Goal: Information Seeking & Learning: Learn about a topic

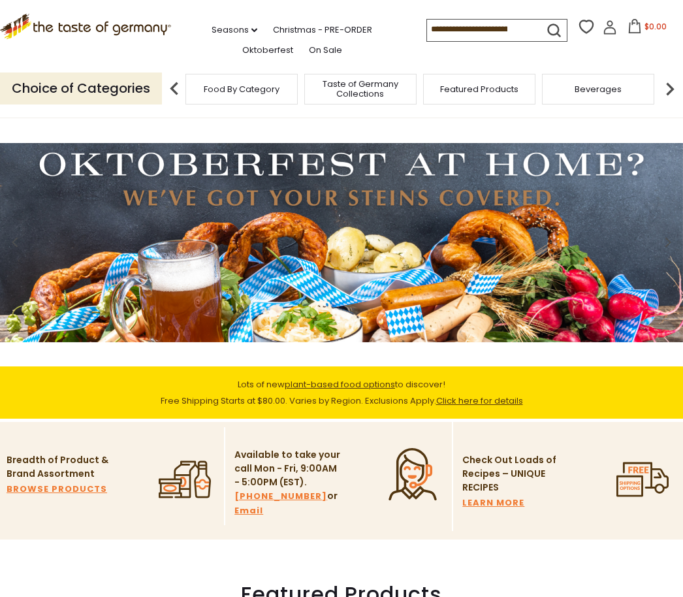
click at [440, 88] on span "Featured Products" at bounding box center [479, 89] width 78 height 10
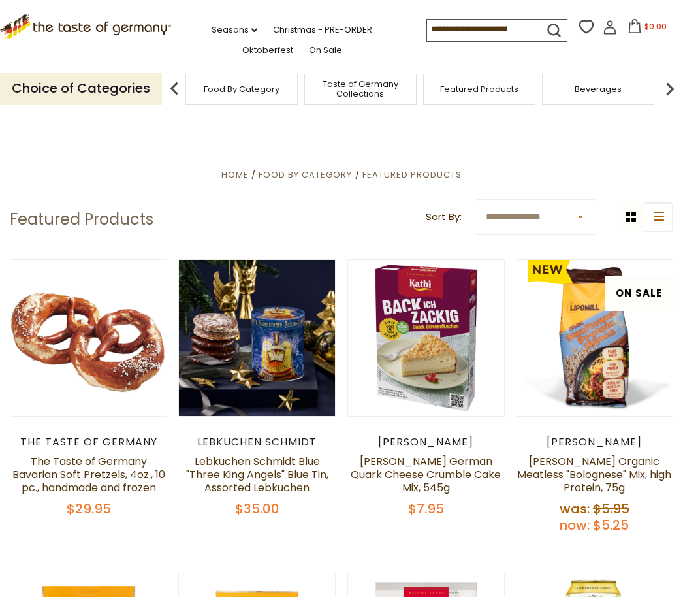
click at [427, 28] on input at bounding box center [482, 29] width 110 height 18
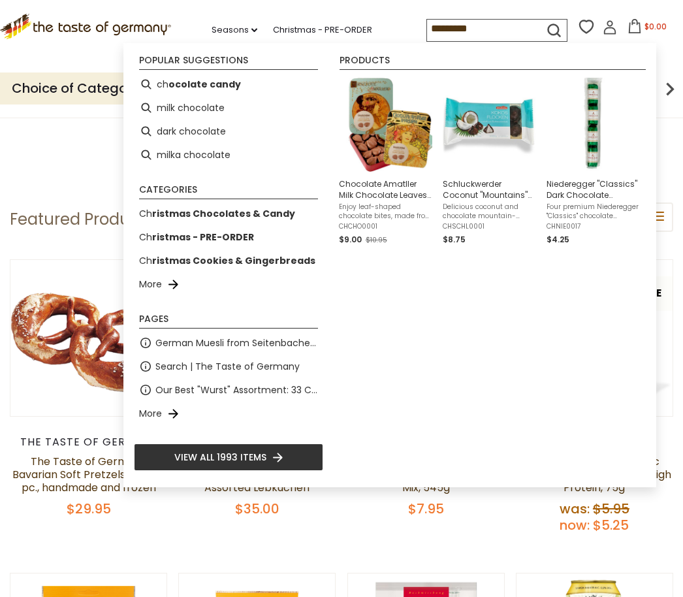
type input "*********"
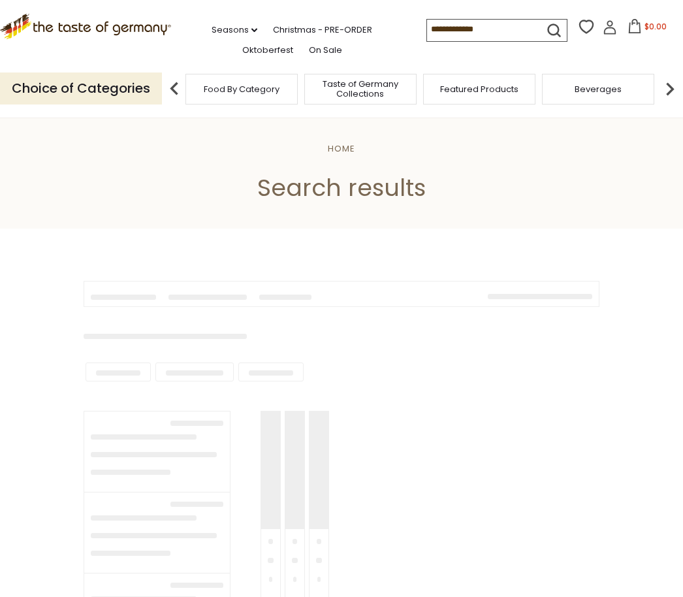
type input "*********"
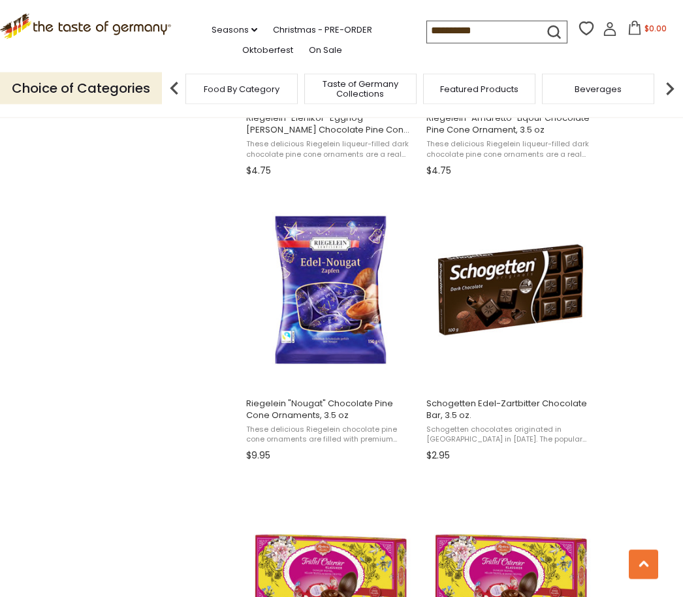
scroll to position [1620, 0]
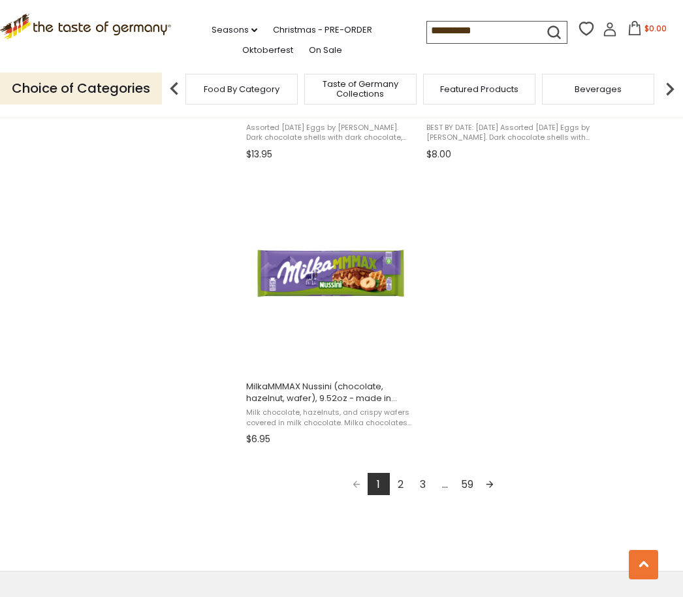
click at [400, 487] on link "2" at bounding box center [401, 484] width 22 height 22
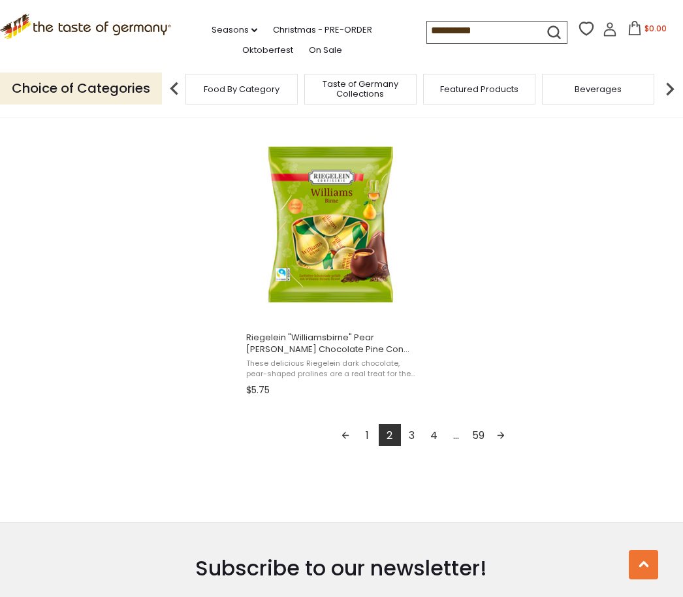
scroll to position [2261, 0]
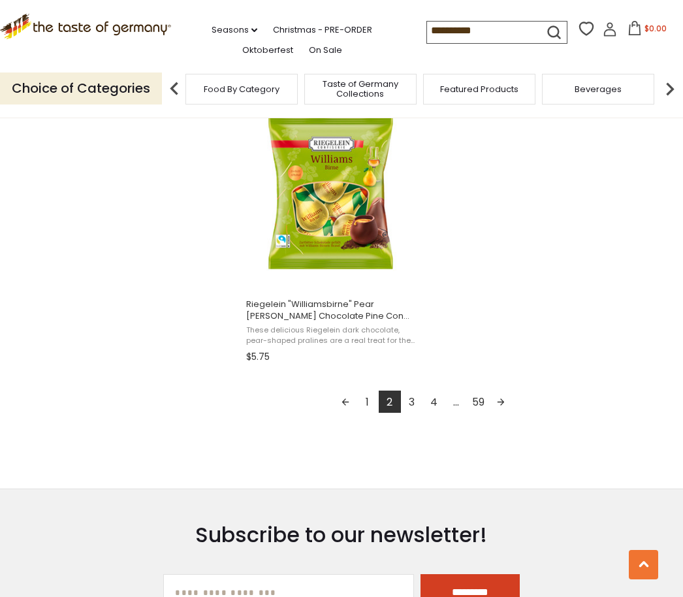
click at [411, 400] on link "3" at bounding box center [412, 401] width 22 height 22
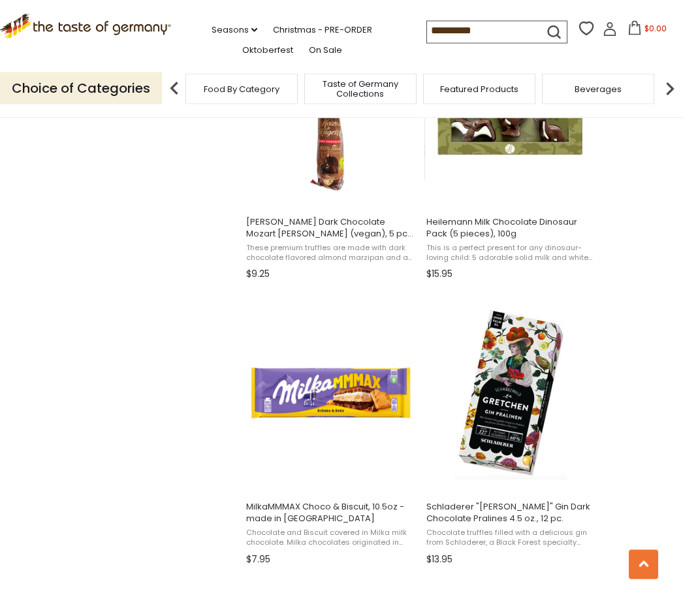
scroll to position [1780, 0]
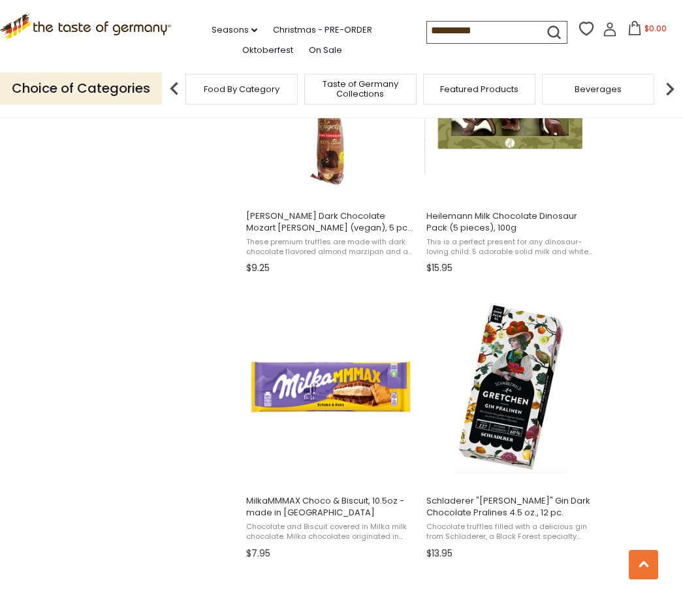
click at [309, 53] on link "On Sale" at bounding box center [325, 50] width 33 height 14
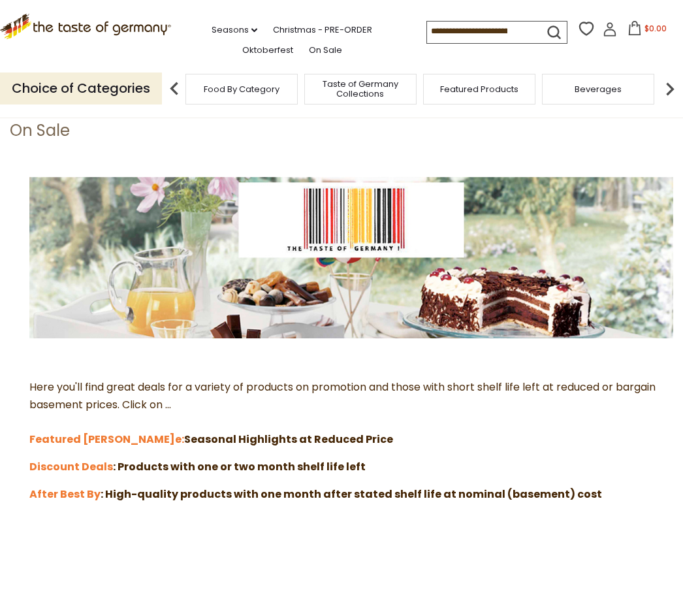
scroll to position [126, 0]
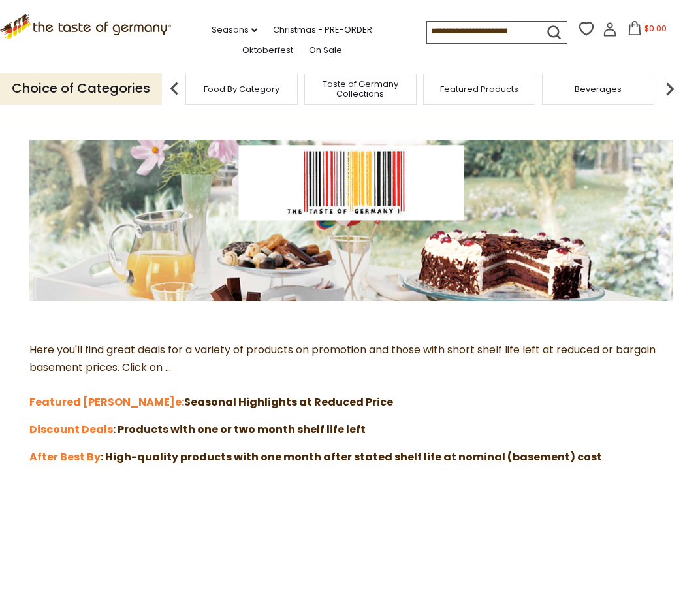
click at [60, 395] on strong "Featured Sal" at bounding box center [102, 401] width 146 height 15
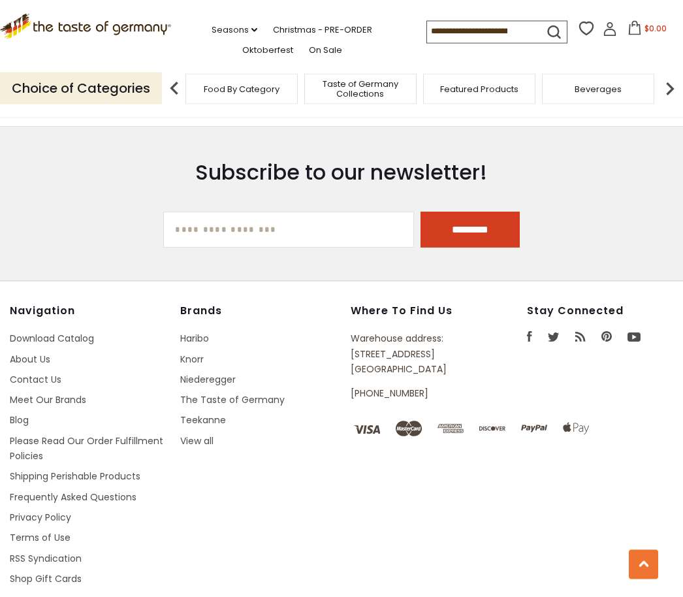
scroll to position [1212, 0]
click at [214, 387] on link "Niederegger" at bounding box center [207, 379] width 55 height 13
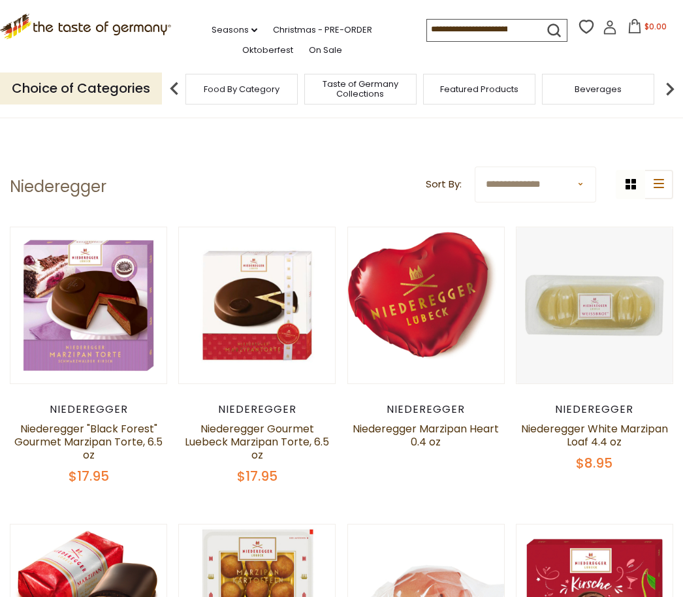
click at [242, 48] on link "Oktoberfest" at bounding box center [267, 50] width 51 height 14
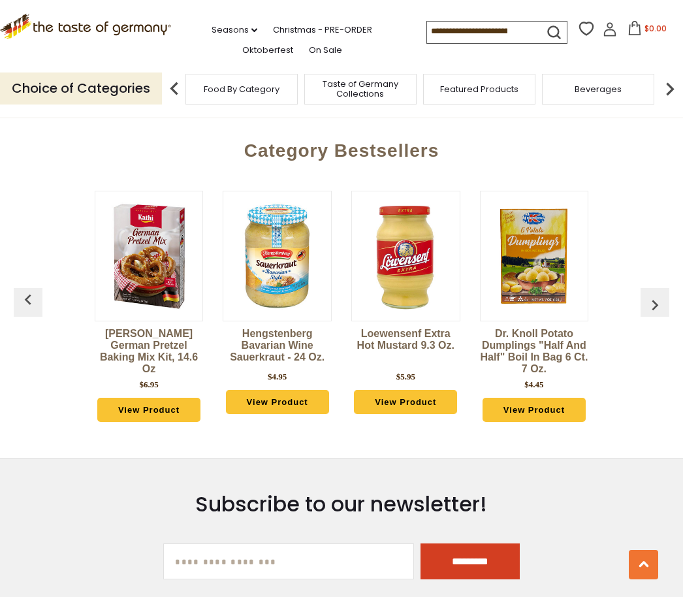
scroll to position [3234, 0]
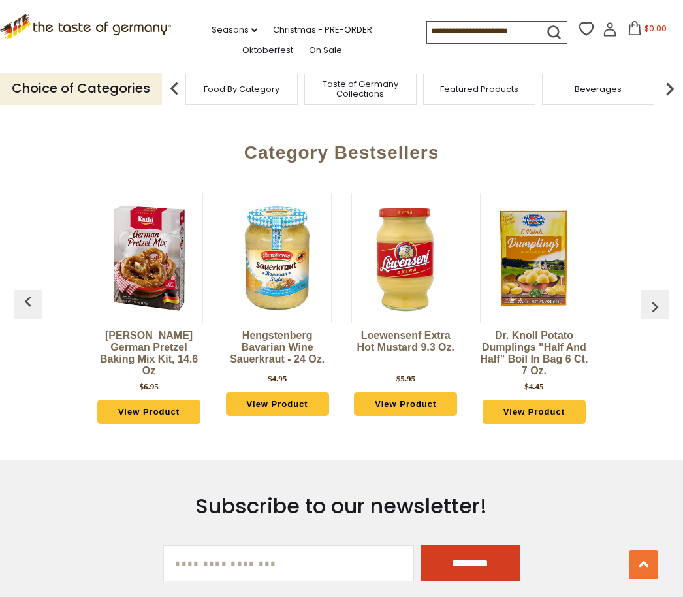
click at [659, 296] on img "button" at bounding box center [654, 306] width 21 height 21
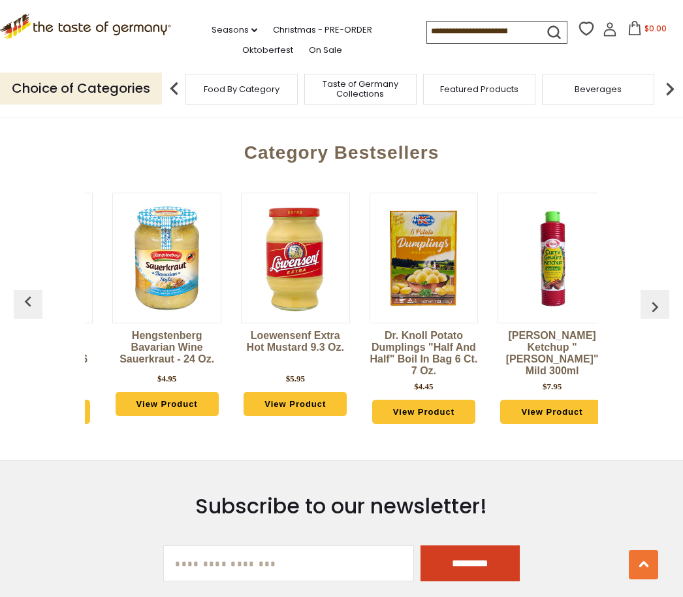
scroll to position [0, 129]
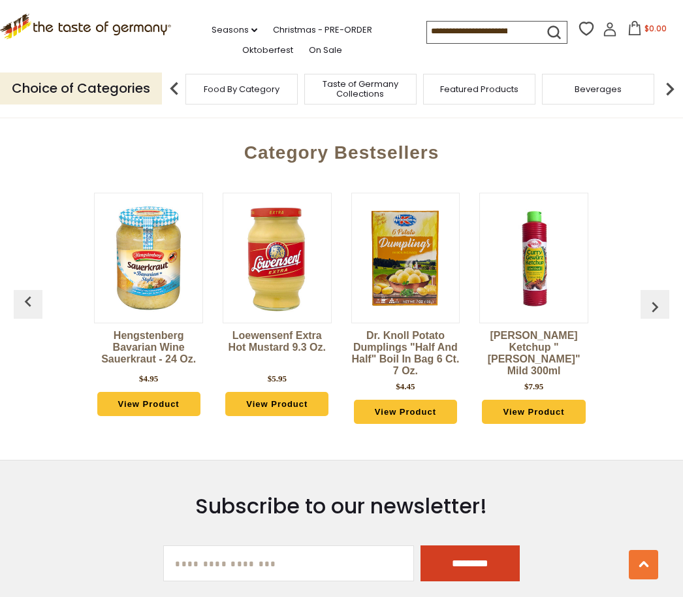
click at [37, 291] on img "button" at bounding box center [28, 301] width 21 height 21
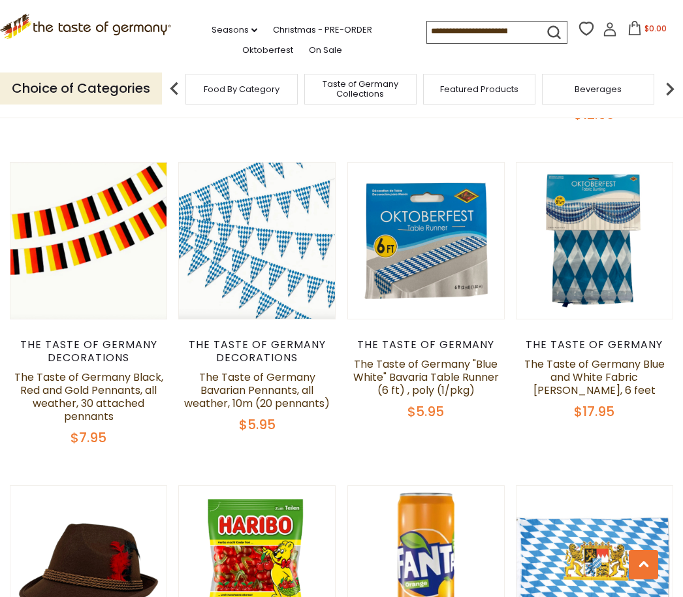
scroll to position [1159, 0]
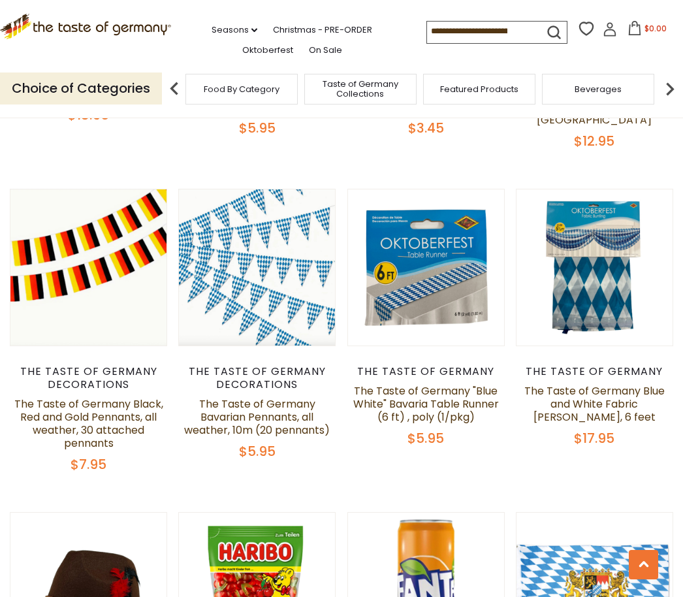
click at [571, 79] on div "Cookies" at bounding box center [627, 89] width 112 height 31
click at [190, 91] on span "Coffee, Cocoa & Tea" at bounding box center [145, 89] width 89 height 10
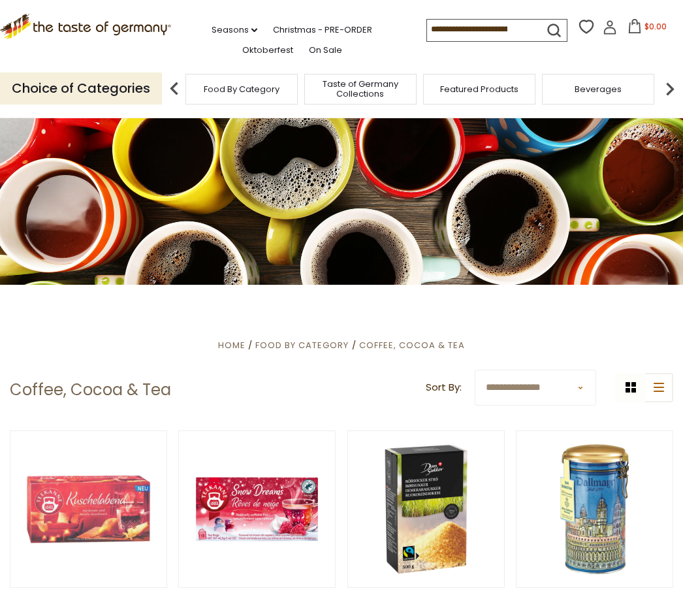
click at [212, 27] on link "Seasons dropdown_arrow" at bounding box center [235, 30] width 46 height 14
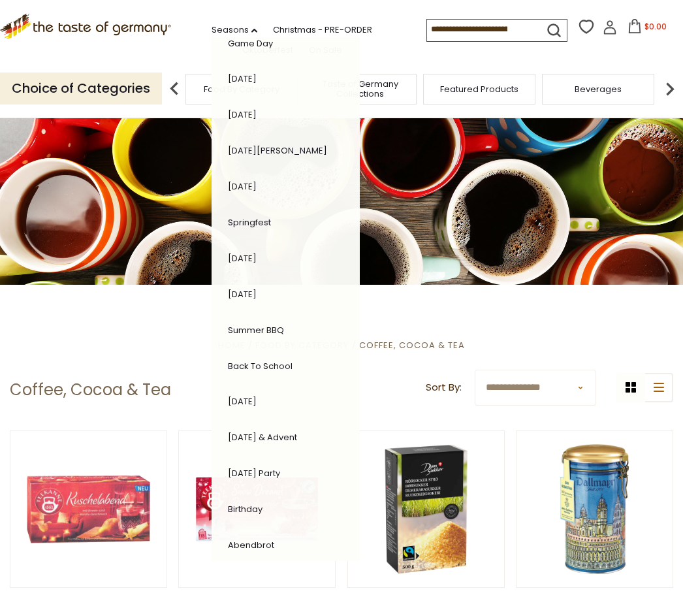
scroll to position [91, 0]
click at [228, 576] on link "Breakfast" at bounding box center [248, 582] width 40 height 12
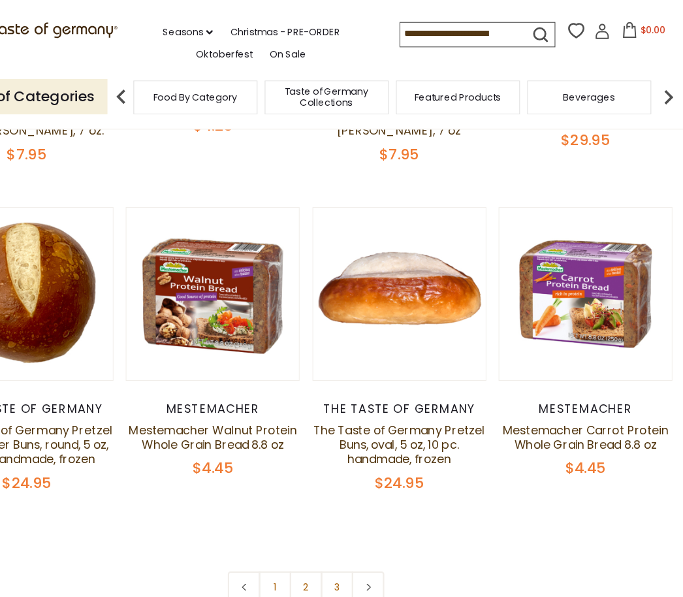
scroll to position [2684, 0]
click at [383, 518] on link at bounding box center [397, 532] width 29 height 29
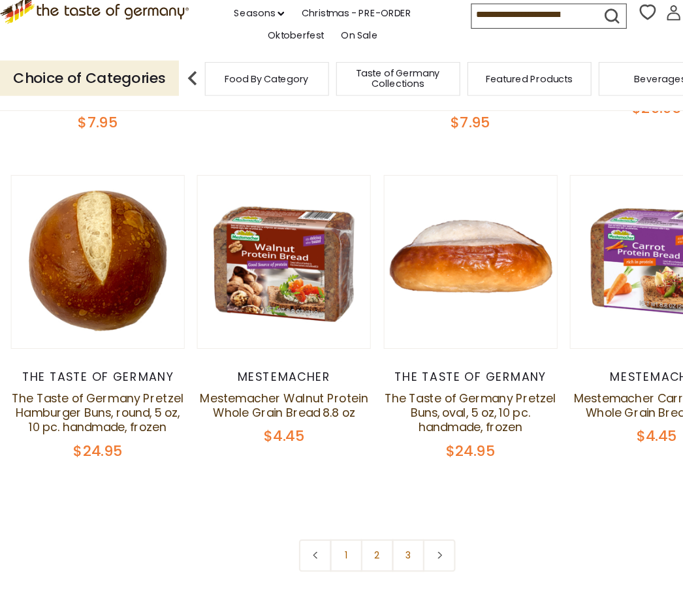
scroll to position [2696, 0]
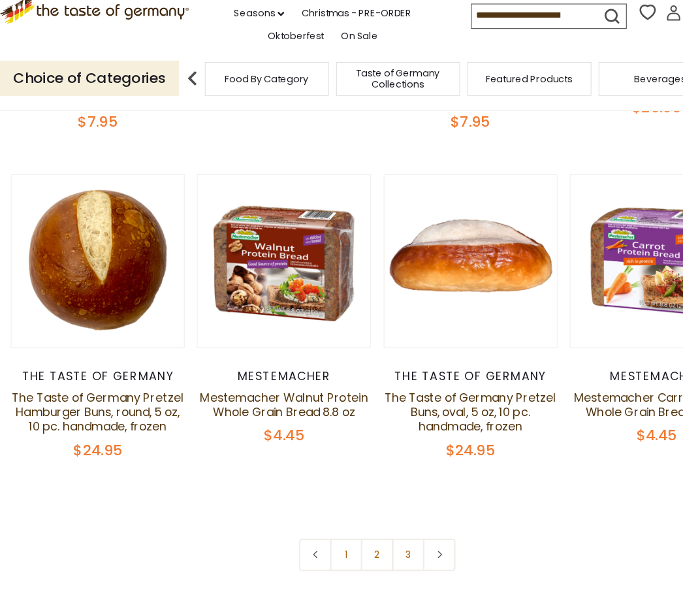
click at [400, 505] on link at bounding box center [397, 519] width 29 height 29
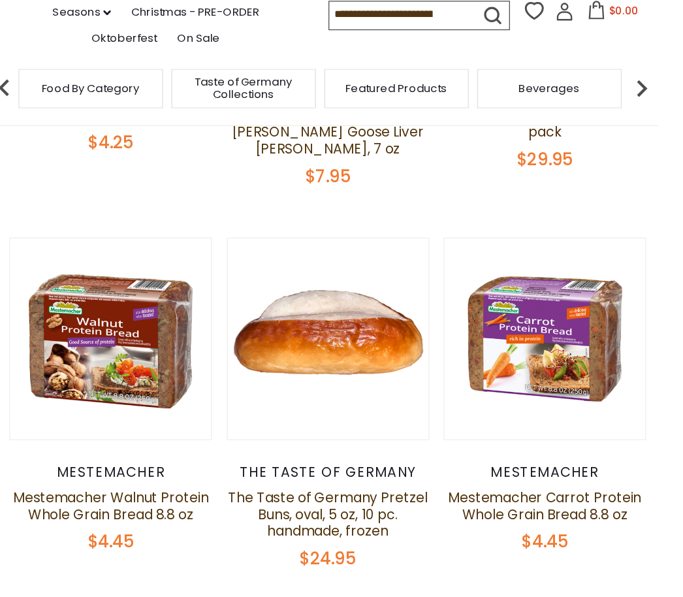
scroll to position [2648, 0]
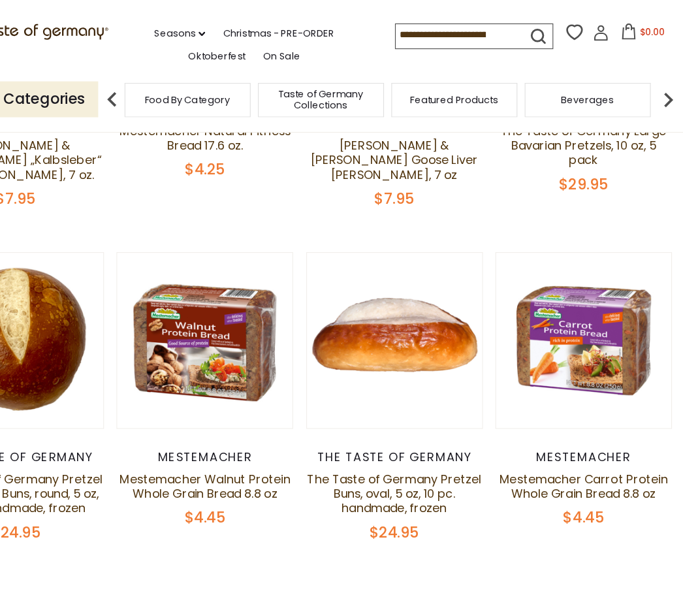
click at [396, 565] on use at bounding box center [398, 568] width 4 height 7
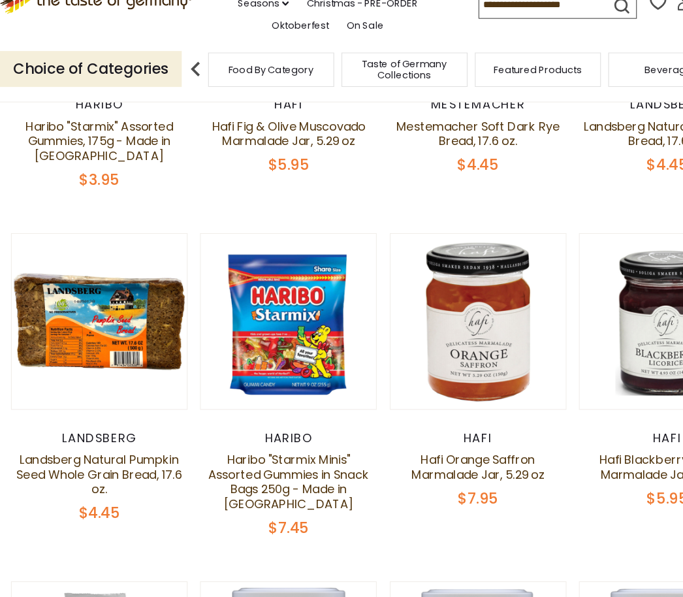
scroll to position [809, 0]
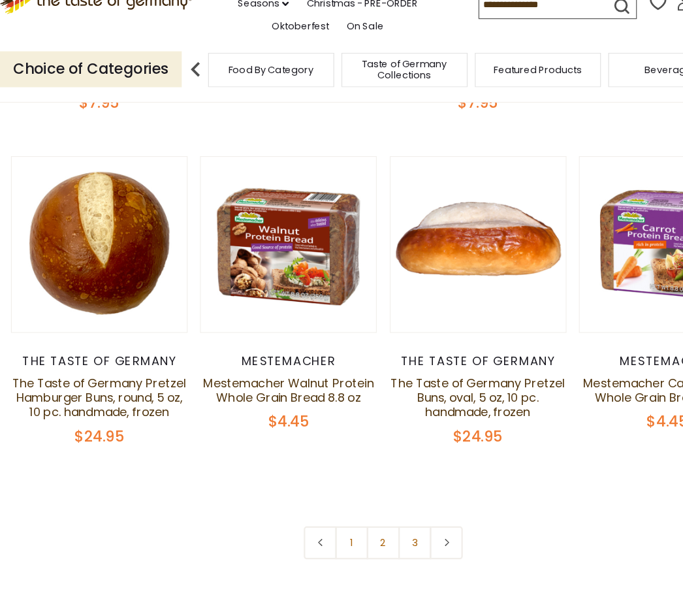
click at [398, 507] on use at bounding box center [398, 510] width 4 height 7
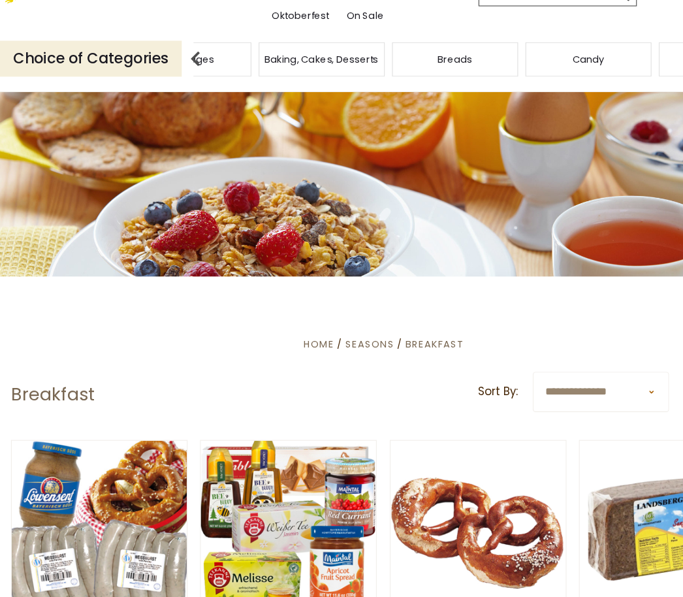
click at [468, 74] on div "Candy" at bounding box center [524, 89] width 112 height 31
click at [200, 74] on div "Candy" at bounding box center [143, 89] width 112 height 31
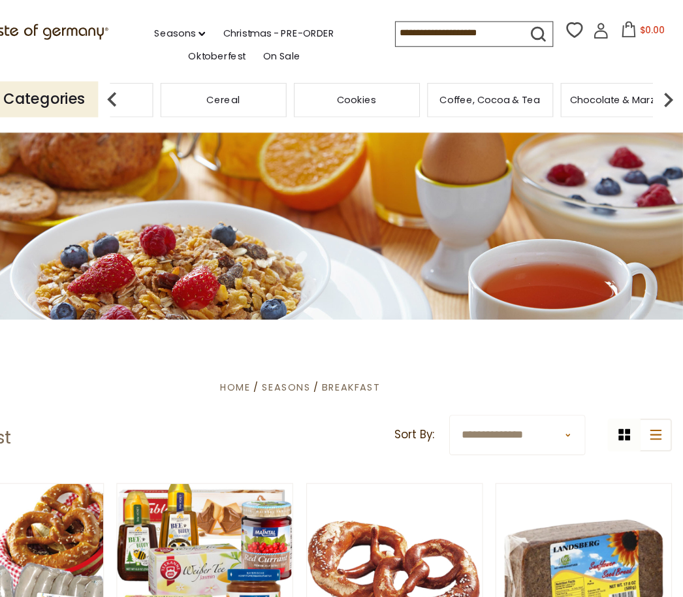
scroll to position [0, 0]
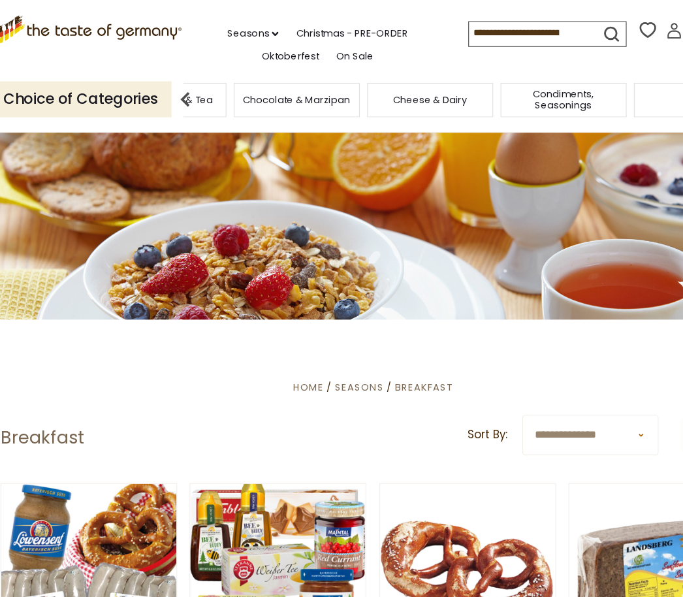
click at [449, 30] on input at bounding box center [482, 29] width 110 height 18
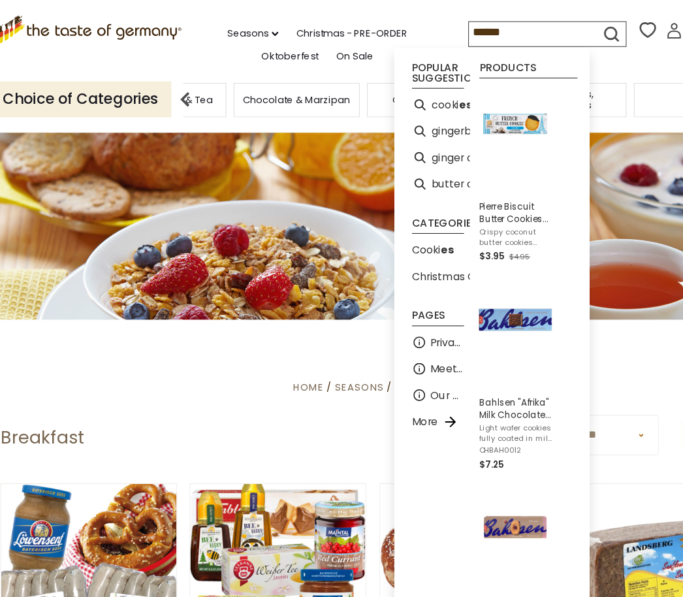
type input "*******"
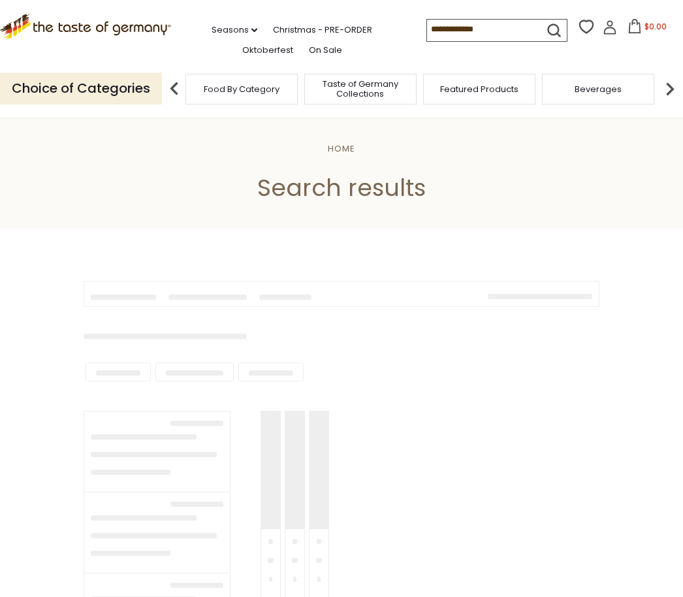
type input "*******"
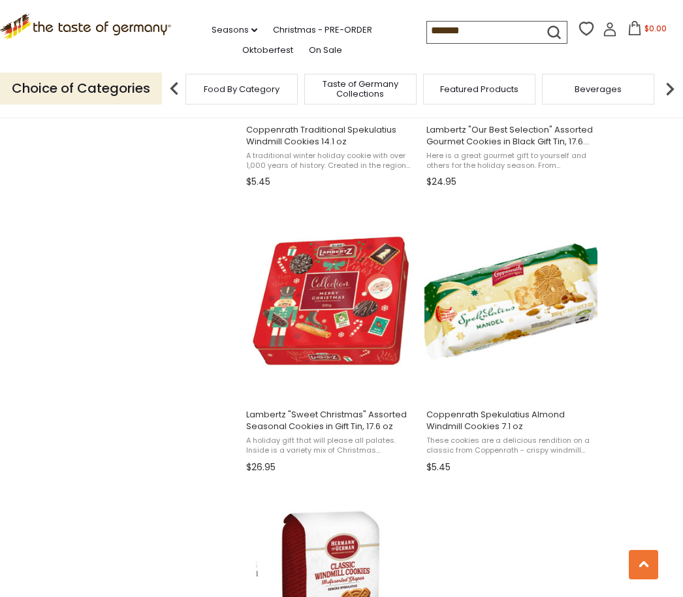
scroll to position [2096, 0]
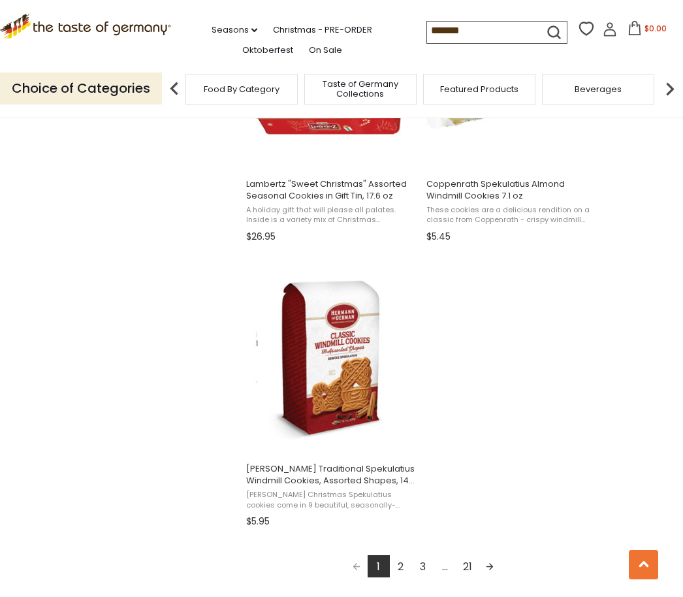
click at [401, 571] on link "2" at bounding box center [401, 566] width 22 height 22
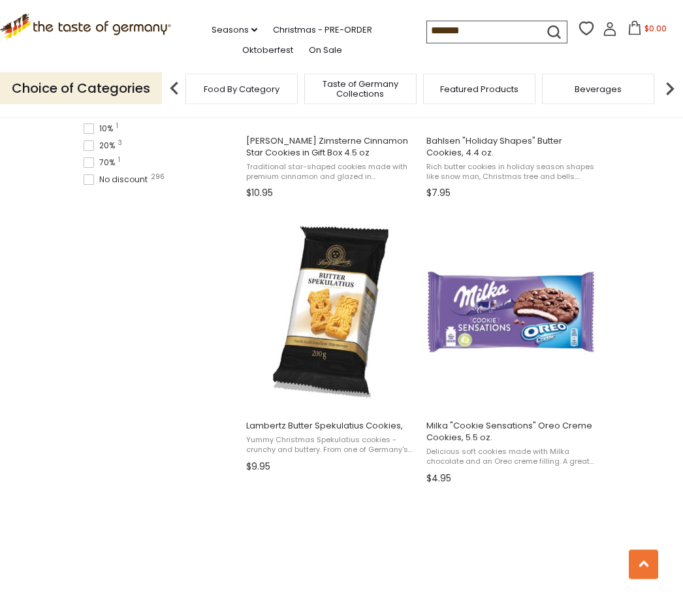
scroll to position [1108, 0]
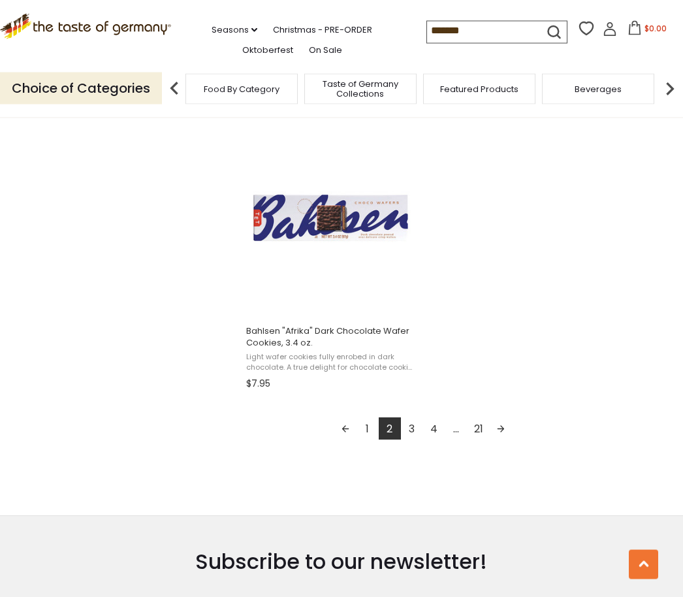
click at [411, 430] on link "3" at bounding box center [412, 429] width 22 height 22
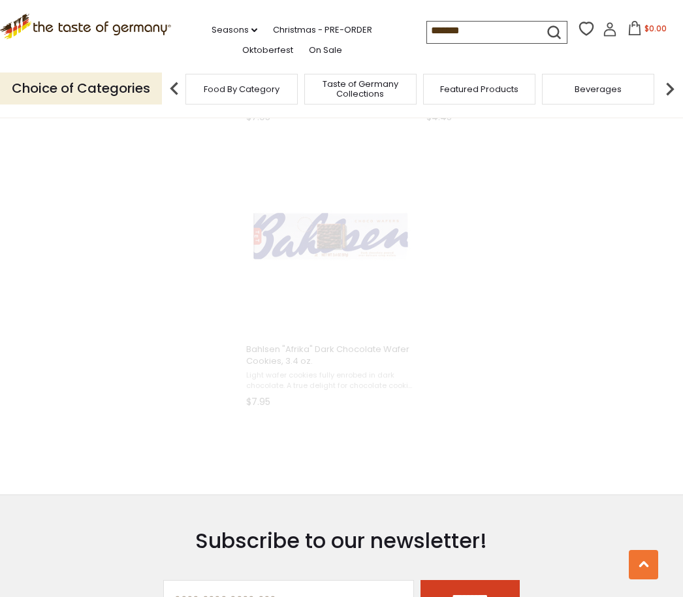
scroll to position [1300, 0]
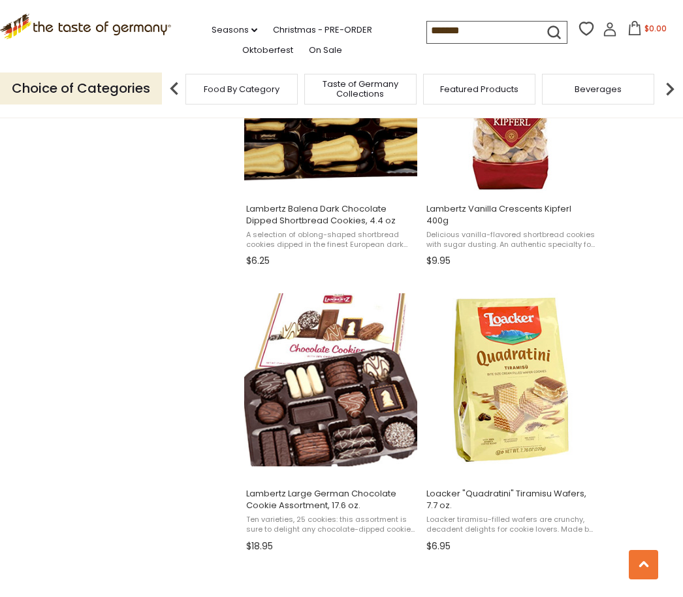
scroll to position [1810, 0]
